Goal: Task Accomplishment & Management: Use online tool/utility

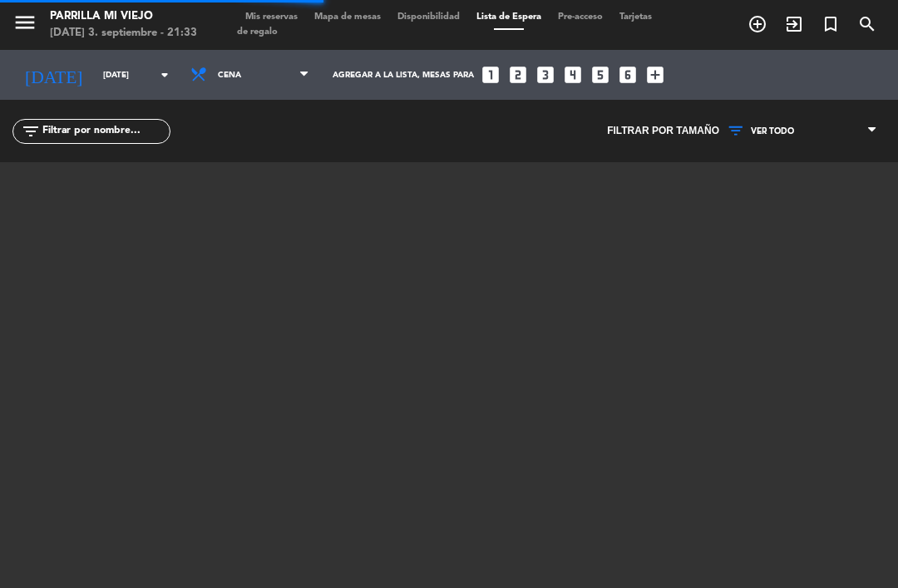
click at [693, 4] on div "menu Parrilla Mi Viejo [DATE] 3. septiembre - 21:33 Mis reservas Mapa de mesas …" at bounding box center [449, 25] width 898 height 50
click at [290, 32] on span "Tarjetas de regalo" at bounding box center [444, 24] width 415 height 24
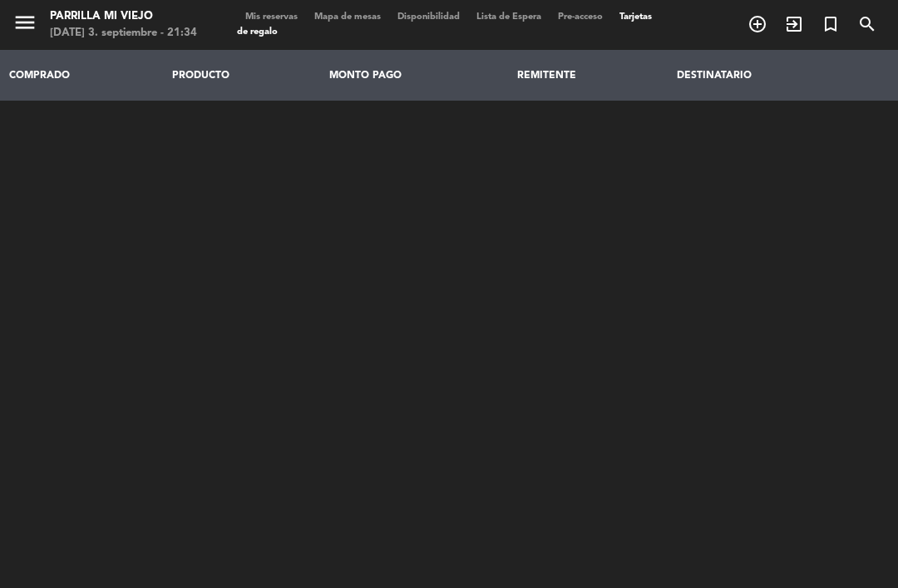
click at [299, 12] on span "Mis reservas" at bounding box center [271, 16] width 69 height 9
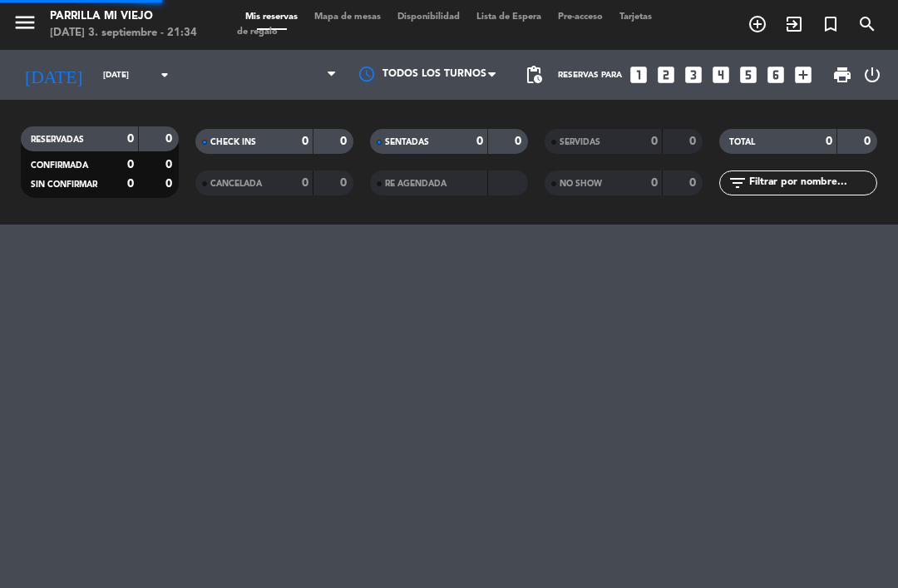
click at [268, 12] on span "Mis reservas" at bounding box center [271, 16] width 69 height 9
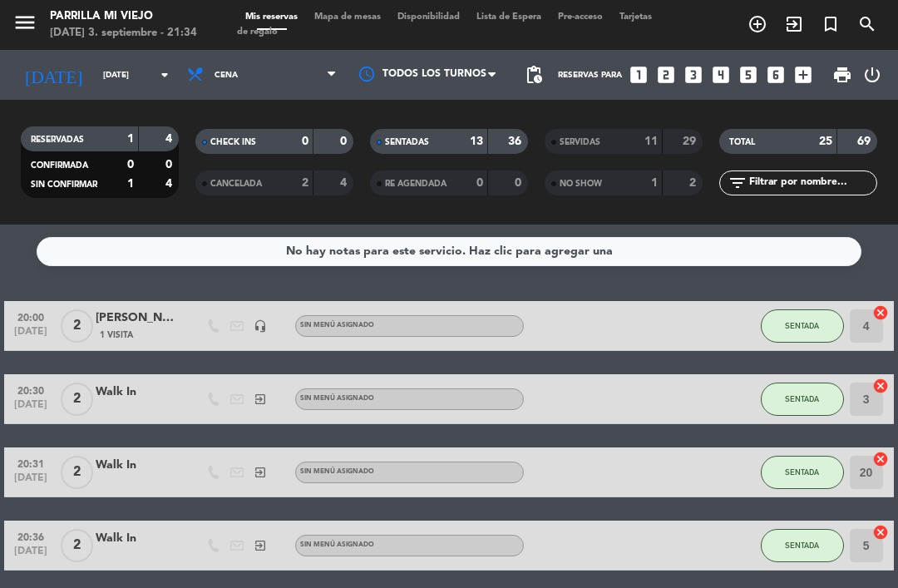
click at [478, 152] on div "SENTADAS 13 36" at bounding box center [449, 141] width 158 height 25
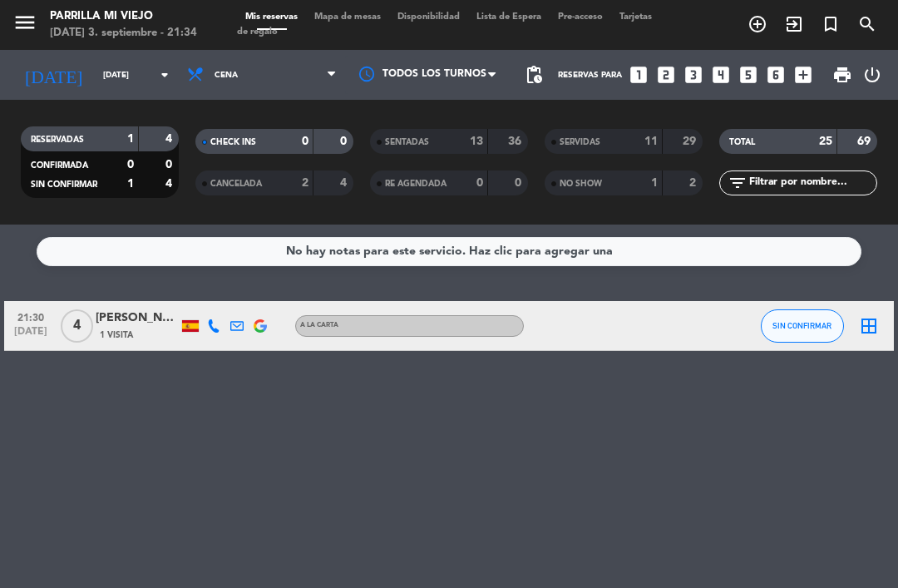
click at [798, 298] on div "No hay notas para este servicio. Haz clic para agregar una 21:30 [DATE] 4 [PERS…" at bounding box center [449, 405] width 898 height 363
click at [809, 323] on span "SIN CONFIRMAR" at bounding box center [801, 325] width 59 height 9
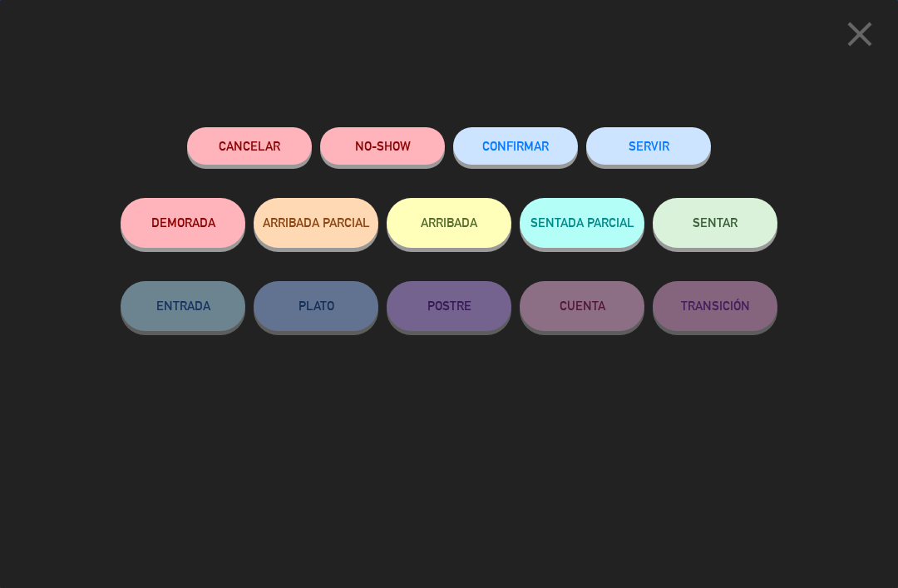
click at [699, 225] on span "SENTAR" at bounding box center [715, 222] width 45 height 14
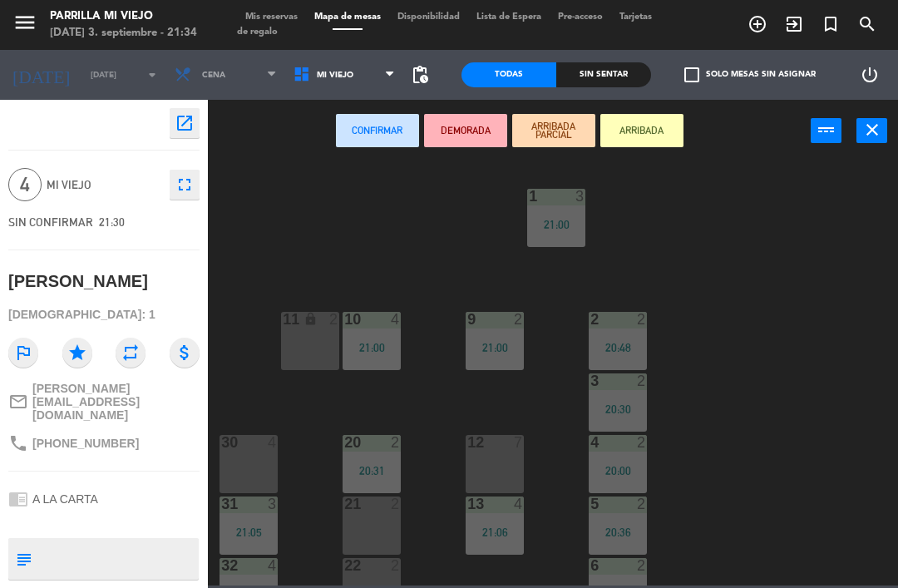
click at [222, 450] on div "30" at bounding box center [221, 442] width 1 height 15
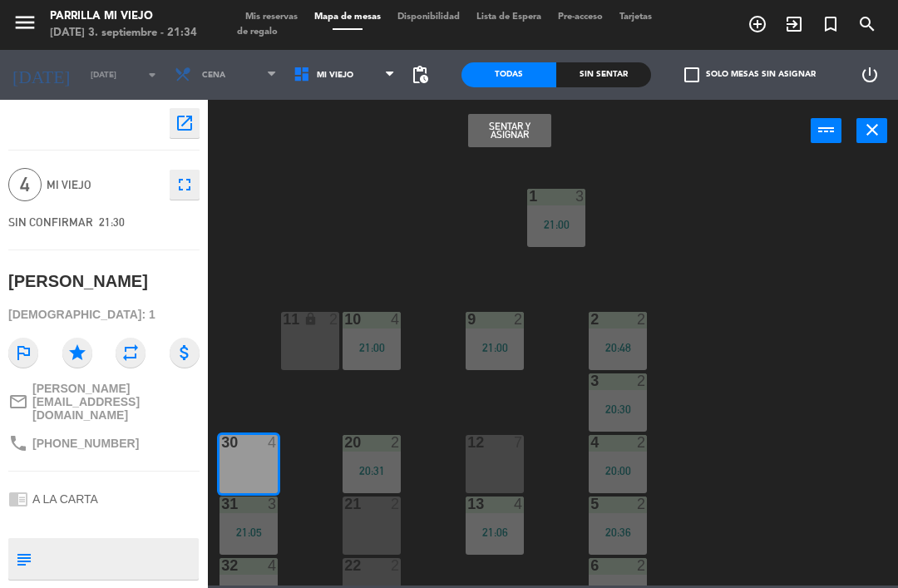
click at [509, 142] on button "Sentar y Asignar" at bounding box center [509, 130] width 83 height 33
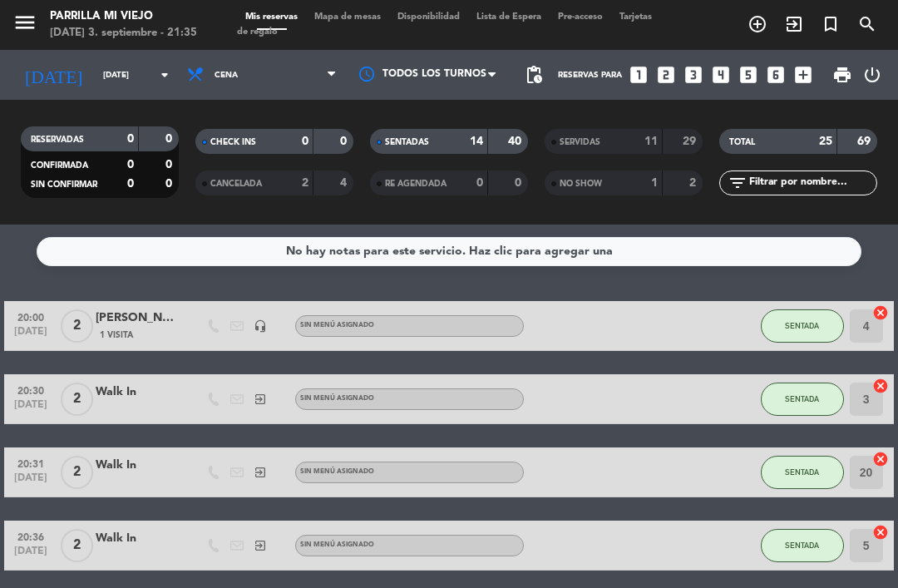
click at [459, 139] on div "14" at bounding box center [467, 141] width 33 height 19
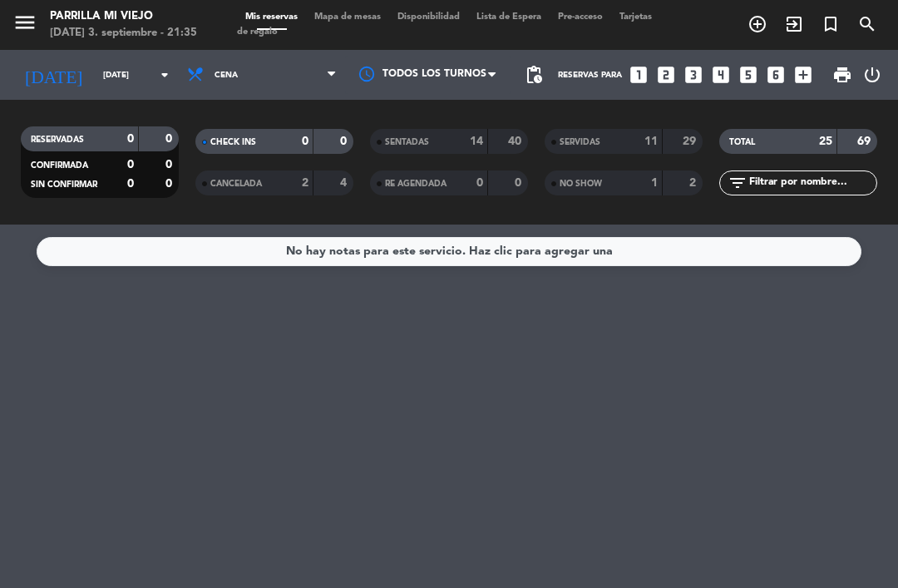
click at [338, 16] on span "Mapa de mesas" at bounding box center [347, 16] width 83 height 9
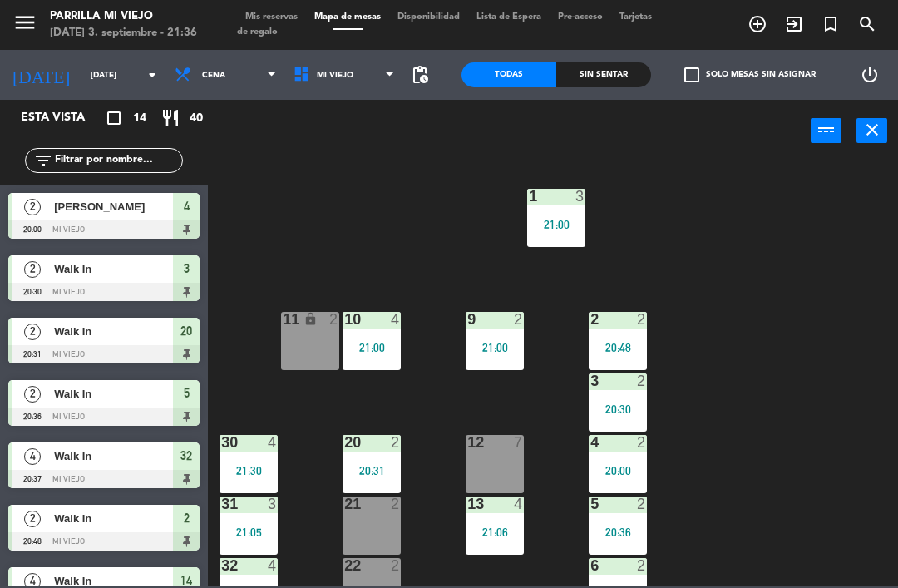
click at [639, 462] on div "4 2 20:00" at bounding box center [618, 464] width 58 height 58
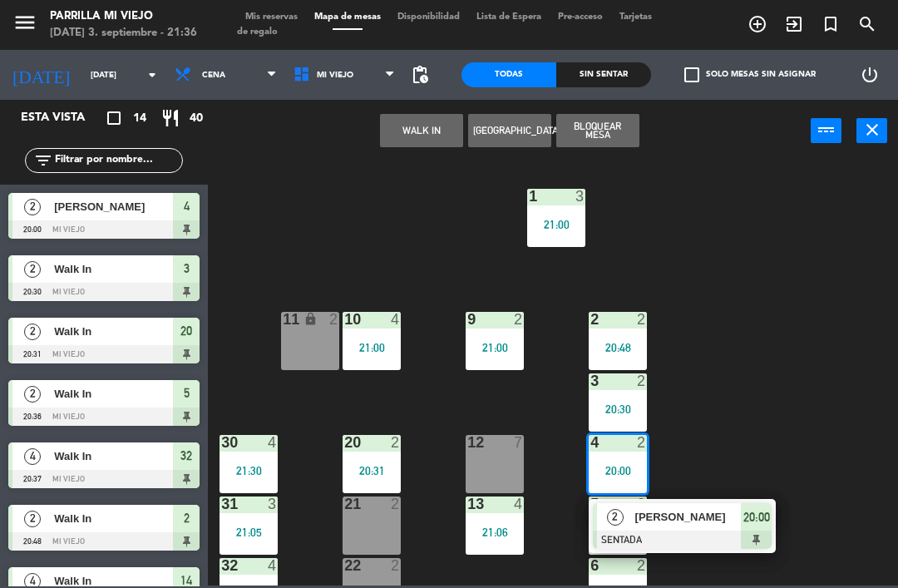
click at [766, 520] on span "20:00" at bounding box center [756, 517] width 27 height 20
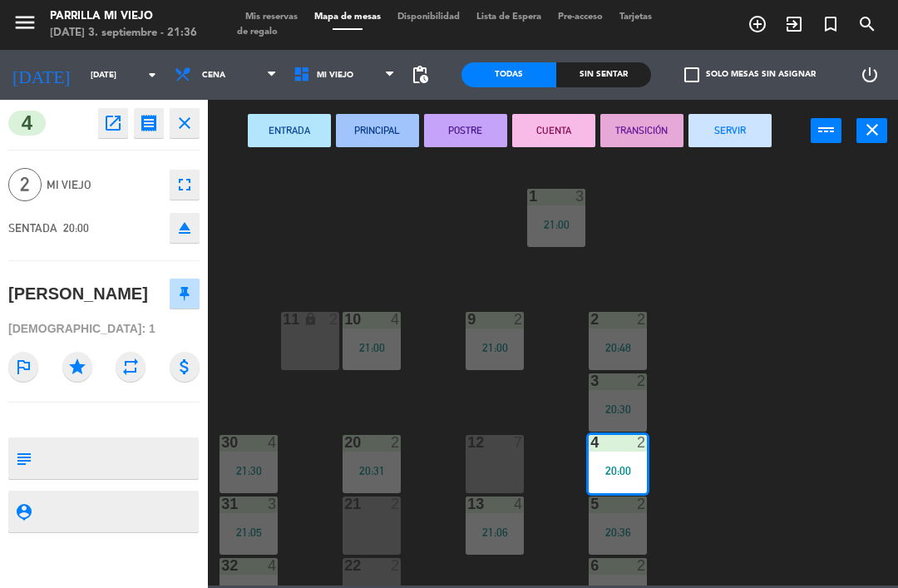
click at [757, 121] on button "SERVIR" at bounding box center [729, 130] width 83 height 33
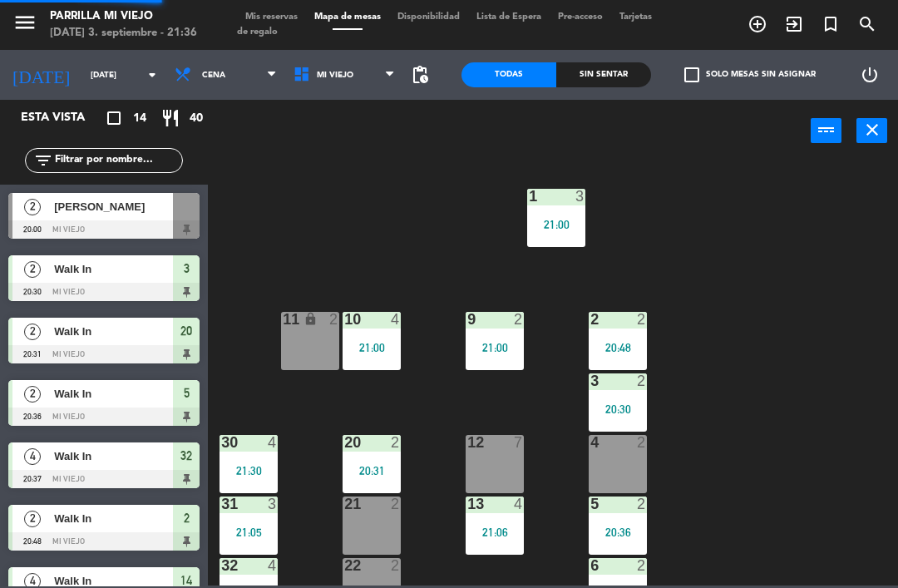
click at [867, 400] on div "1 3 21:00 2 2 20:48 9 2 21:00 10 4 21:00 11 lock 2 3 2 20:30 4 2 12 7 20 2 20:3…" at bounding box center [557, 373] width 681 height 426
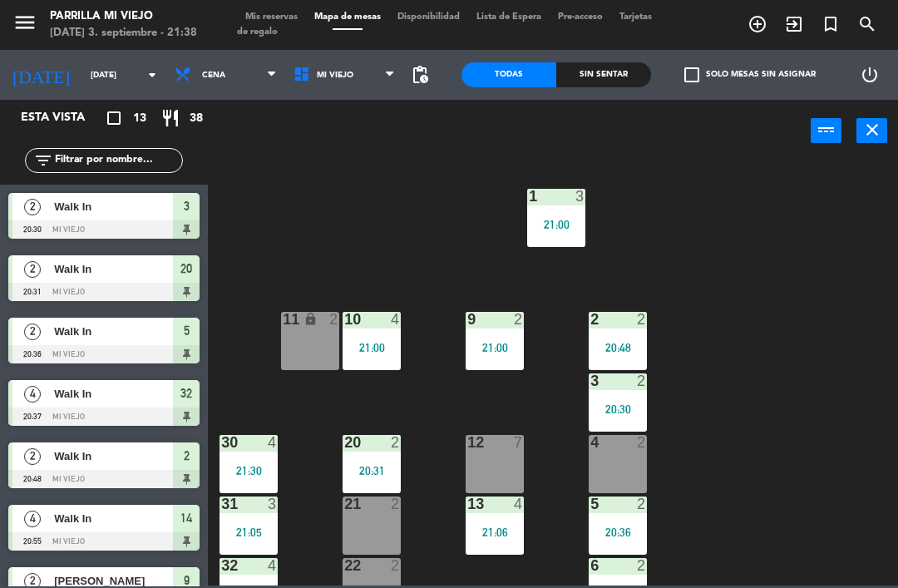
click at [0, 160] on html "close × Parrilla Mi Viejo × chrome_reader_mode Listado de Reservas account_box …" at bounding box center [449, 294] width 898 height 588
click at [505, 464] on div "12 7" at bounding box center [495, 464] width 58 height 58
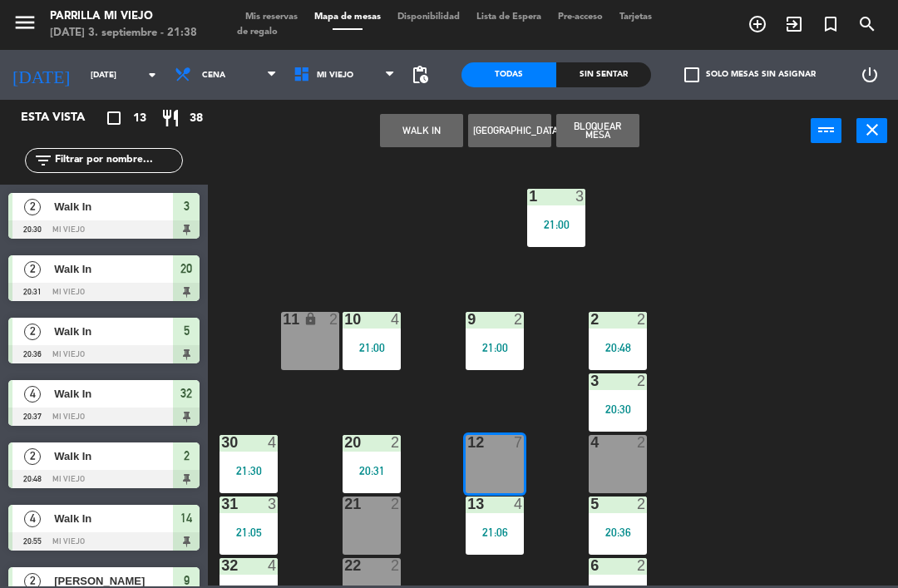
click at [427, 123] on button "WALK IN" at bounding box center [421, 130] width 83 height 33
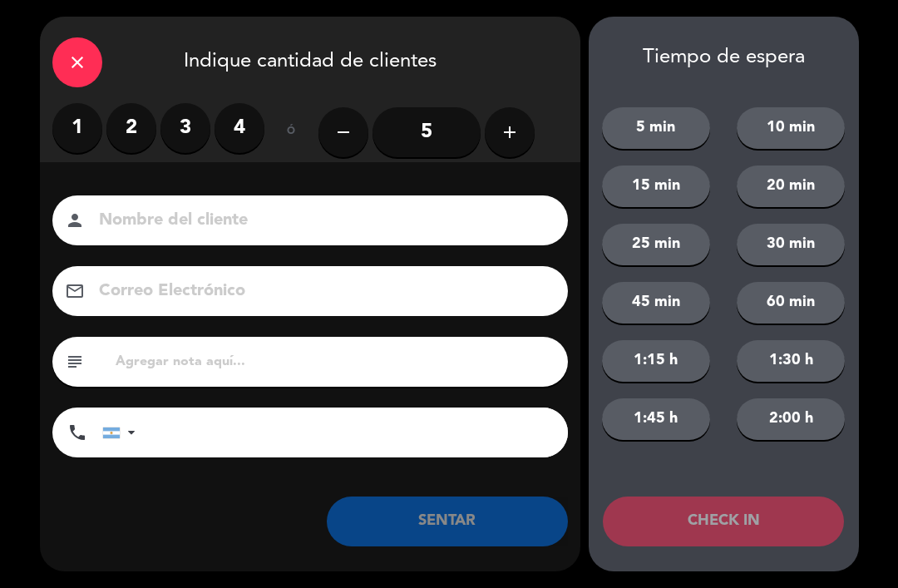
click at [242, 133] on label "4" at bounding box center [240, 128] width 50 height 50
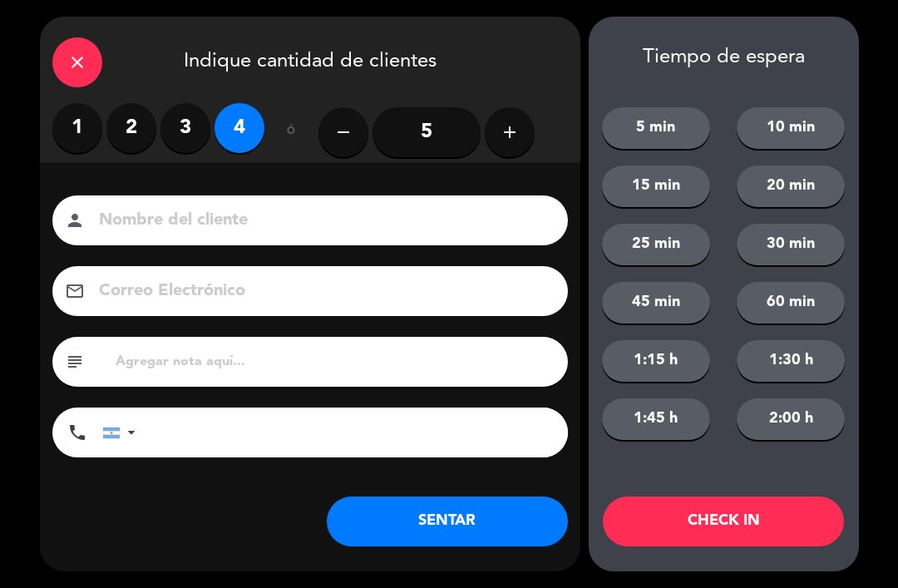
click at [426, 520] on button "SENTAR" at bounding box center [447, 521] width 241 height 50
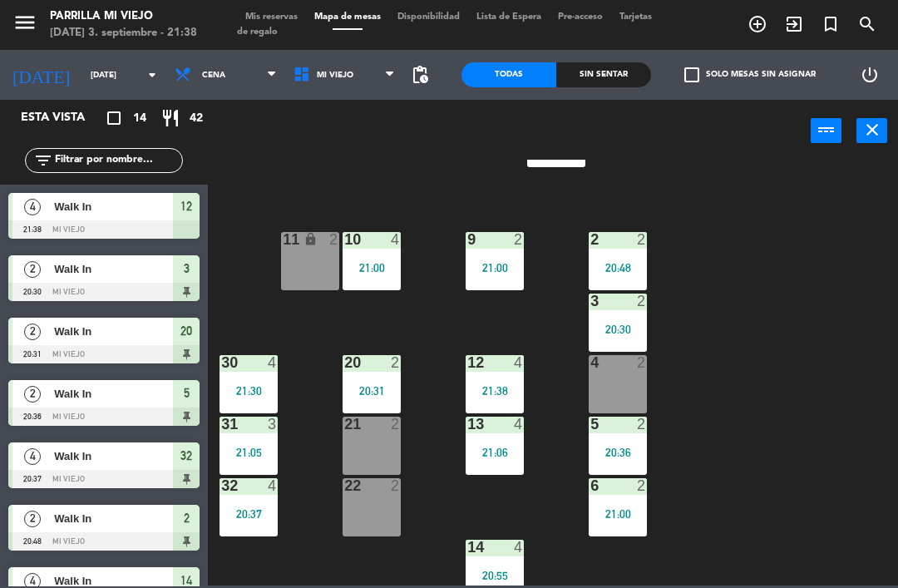
scroll to position [79, 0]
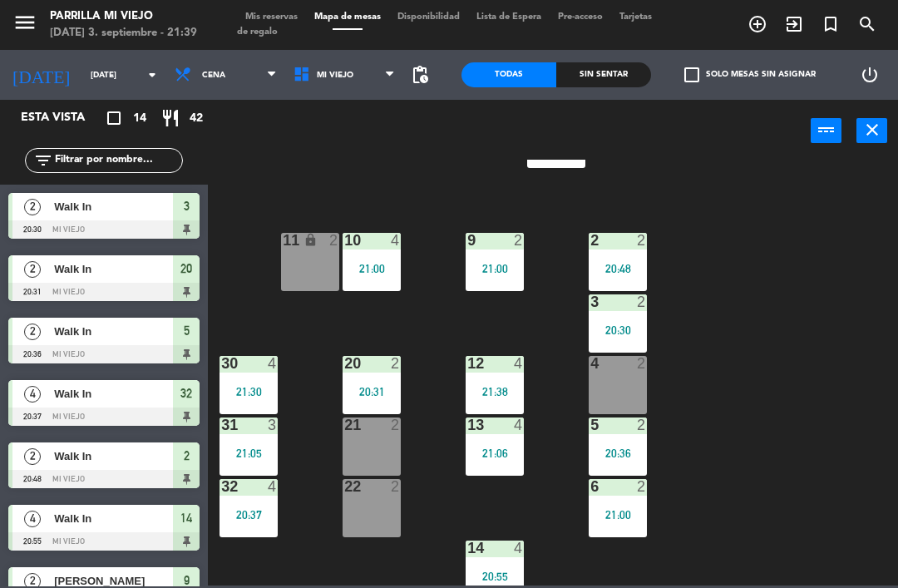
click at [564, 58] on div "Todas Sin sentar" at bounding box center [556, 75] width 190 height 50
click at [584, 70] on div "Sin sentar" at bounding box center [603, 74] width 95 height 25
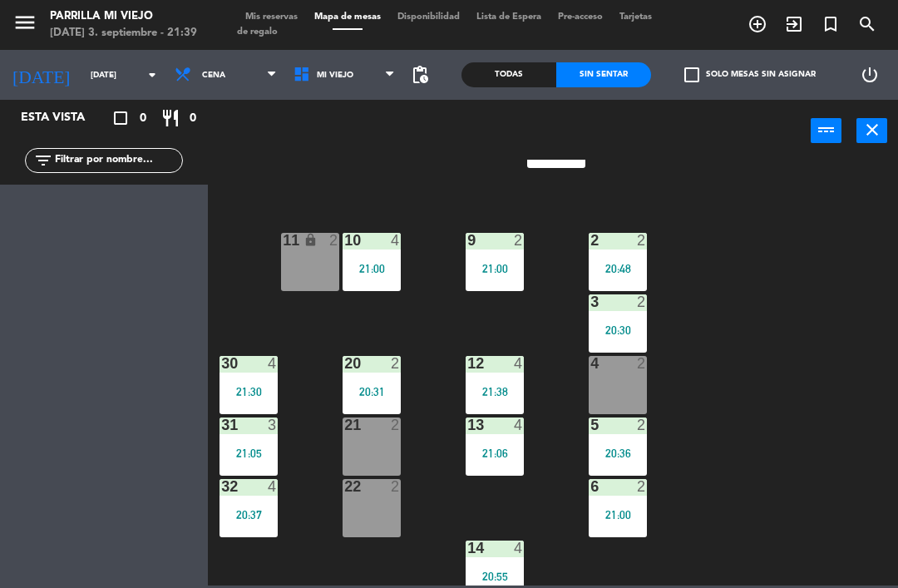
click at [264, 1] on div "menu Parrilla Mi Viejo [DATE] 3. septiembre - 21:39 Mis reservas Mapa de mesas …" at bounding box center [449, 25] width 898 height 50
click at [242, 19] on span "Mis reservas" at bounding box center [271, 16] width 69 height 9
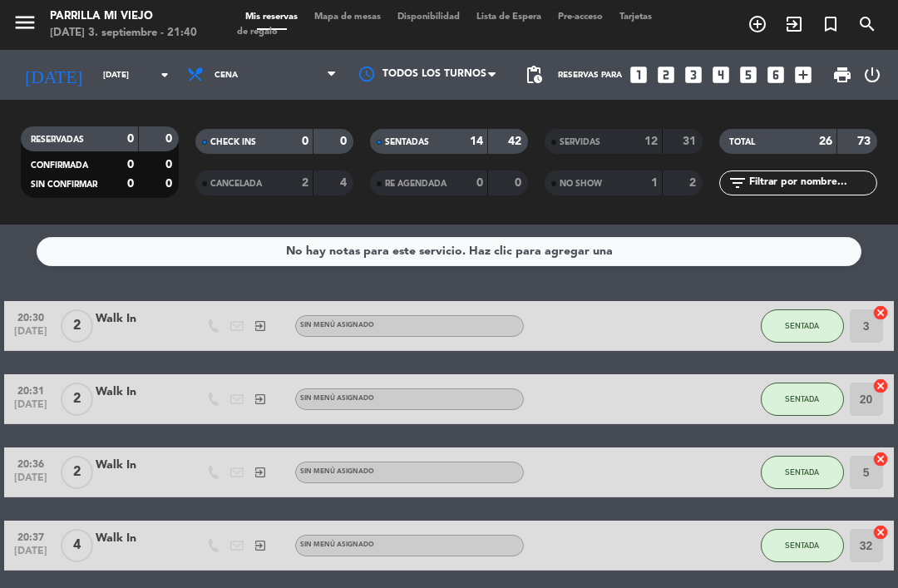
click at [334, 13] on span "Mapa de mesas" at bounding box center [347, 16] width 83 height 9
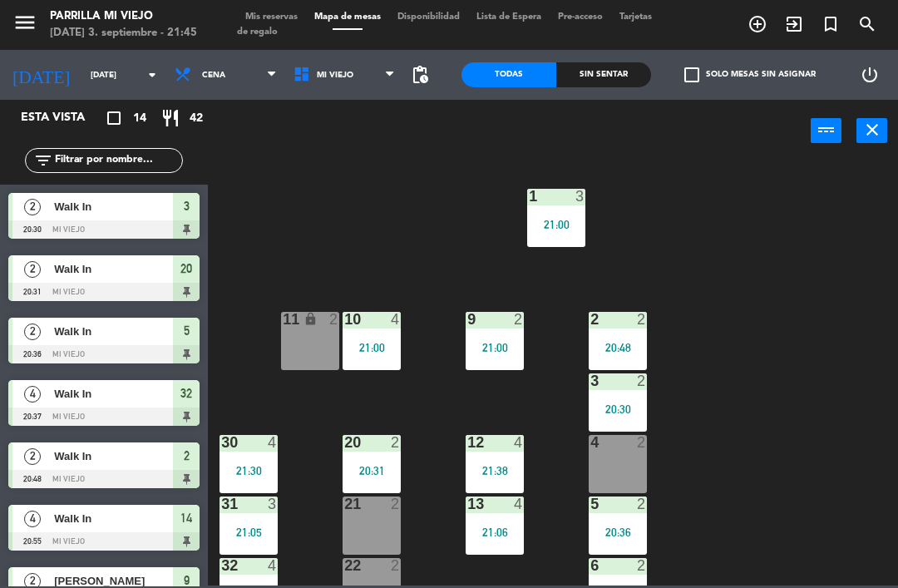
click at [353, 465] on div "20:31" at bounding box center [372, 471] width 58 height 12
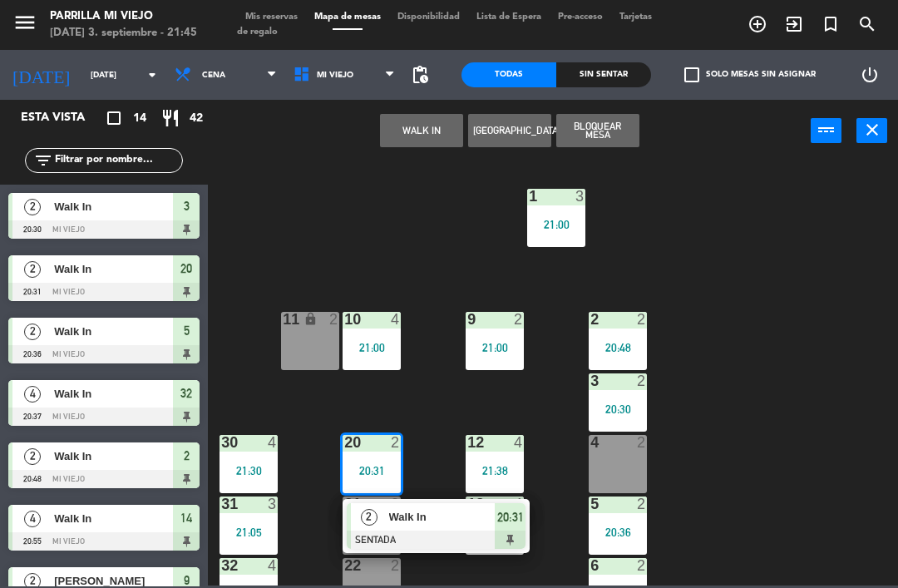
click at [512, 518] on span "20:31" at bounding box center [510, 517] width 27 height 20
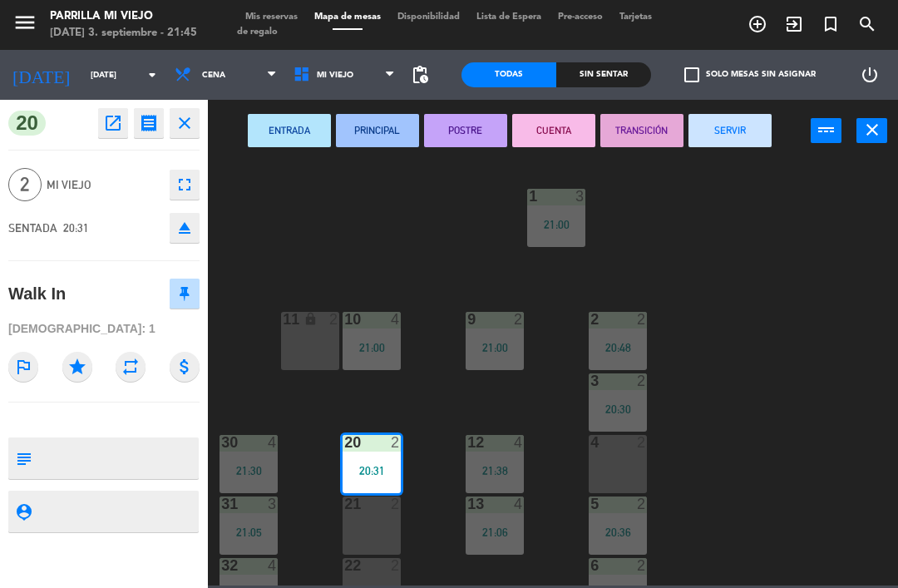
click at [729, 126] on button "SERVIR" at bounding box center [729, 130] width 83 height 33
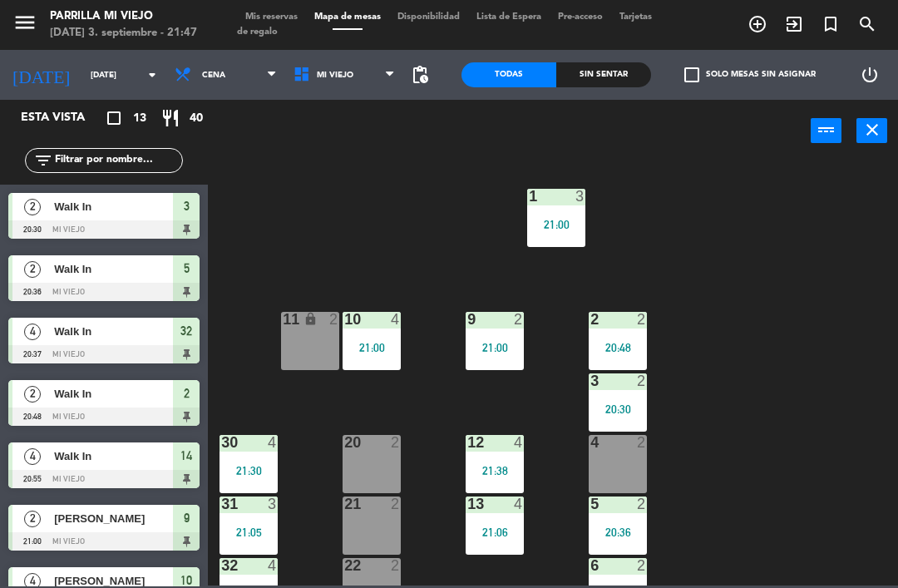
click at [622, 397] on div "3 2 20:30" at bounding box center [618, 402] width 58 height 58
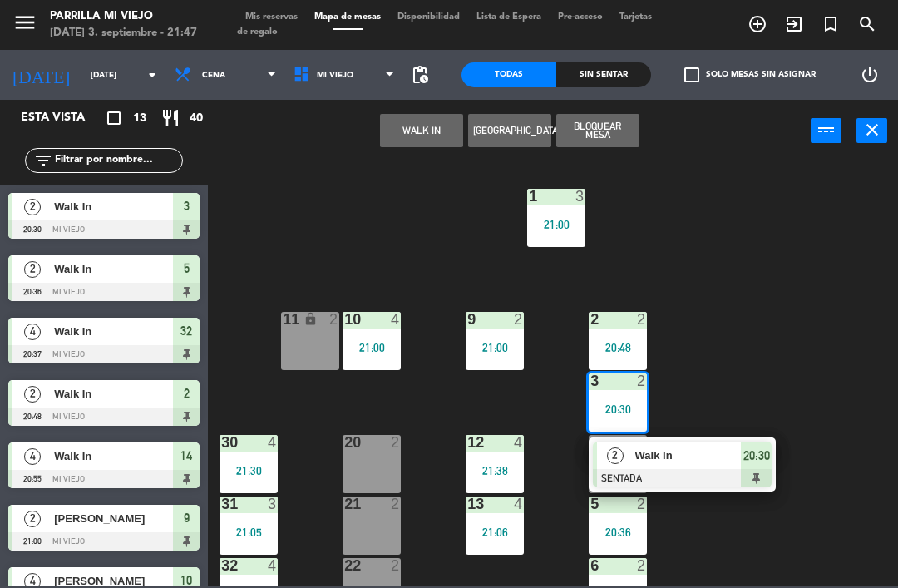
click at [753, 443] on div "20:30" at bounding box center [756, 454] width 31 height 27
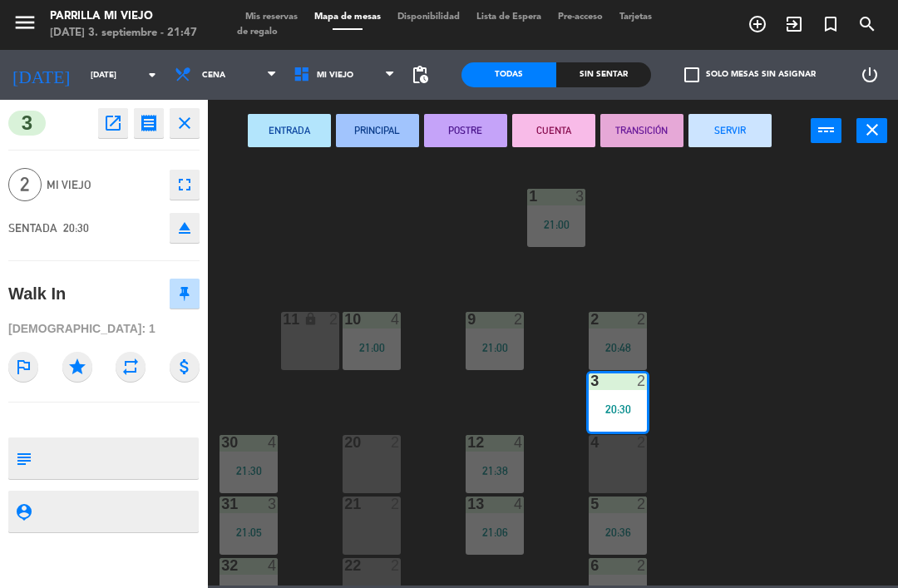
click at [482, 122] on button "POSTRE" at bounding box center [465, 130] width 83 height 33
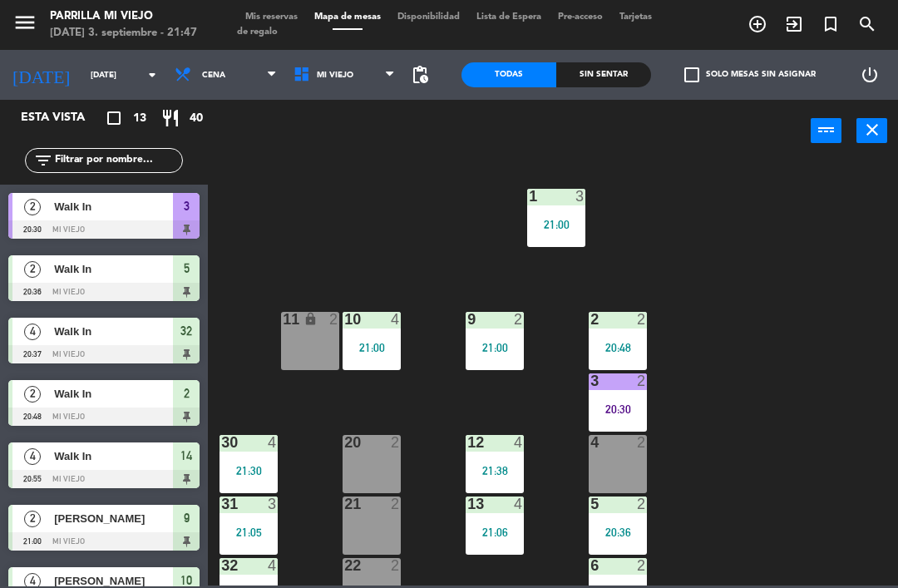
click at [277, 7] on div "menu Parrilla Mi Viejo [DATE] 3. septiembre - 21:47 Mis reservas Mapa de mesas …" at bounding box center [449, 25] width 898 height 50
click at [279, 2] on div "menu Parrilla Mi Viejo [DATE] 3. septiembre - 21:47 Mis reservas Mapa de mesas …" at bounding box center [449, 25] width 898 height 50
click at [281, 12] on span "Mis reservas" at bounding box center [271, 16] width 69 height 9
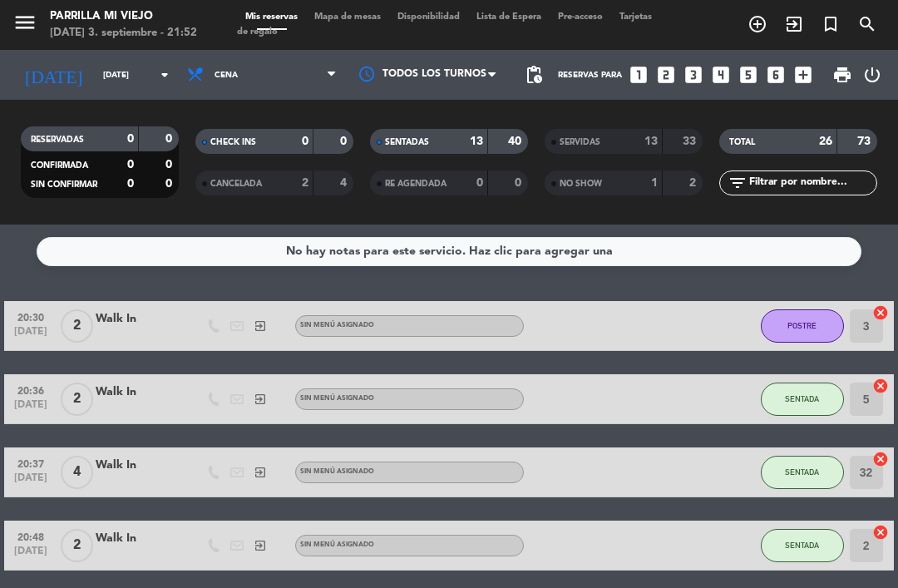
click at [492, 129] on div "SENTADAS 13 40" at bounding box center [449, 141] width 158 height 25
click at [347, 22] on span "Mapa de mesas" at bounding box center [347, 16] width 83 height 9
